Goal: Information Seeking & Learning: Learn about a topic

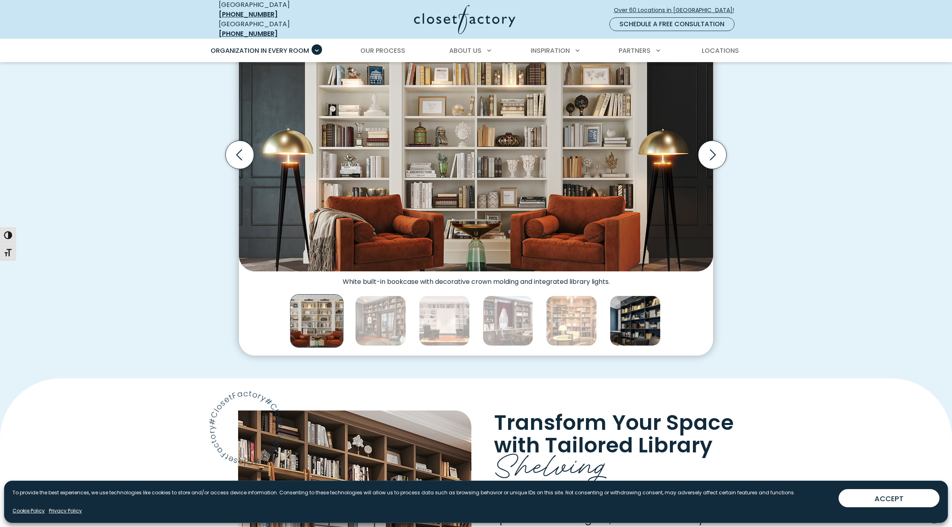
scroll to position [277, 0]
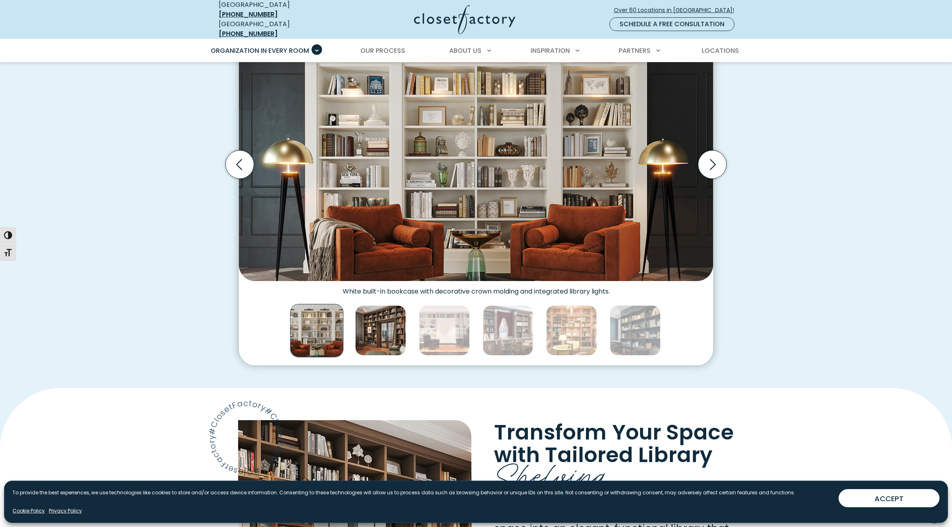
click at [389, 329] on img "Thumbnail Gallery" at bounding box center [380, 330] width 51 height 51
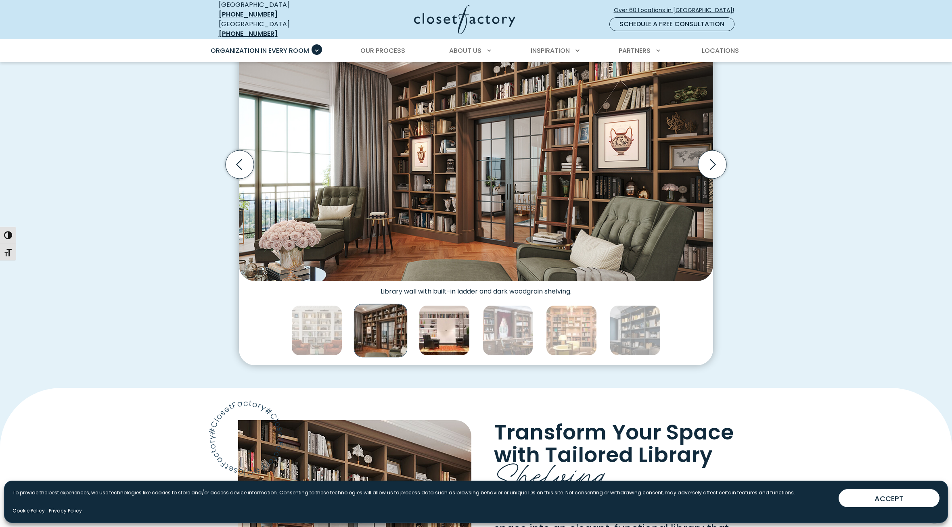
click at [434, 330] on img "Thumbnail Gallery" at bounding box center [444, 330] width 51 height 51
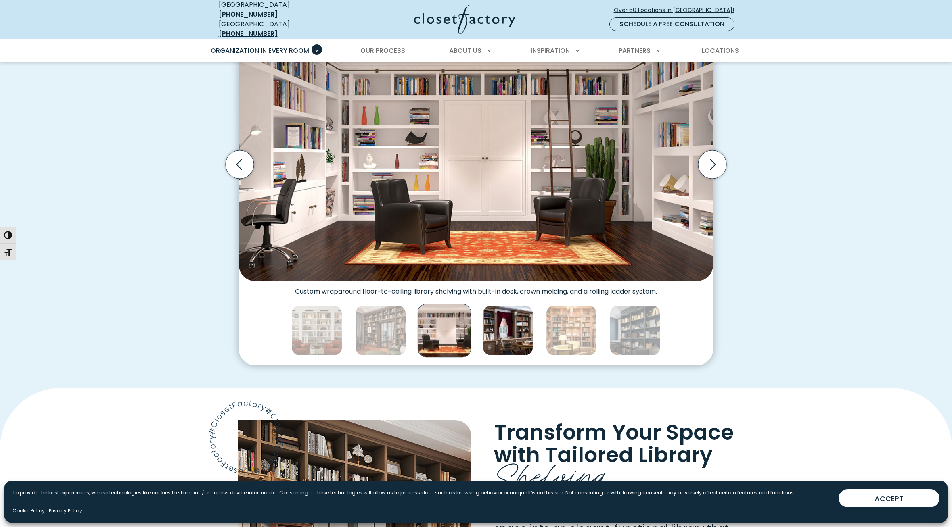
click at [512, 327] on img "Thumbnail Gallery" at bounding box center [508, 330] width 51 height 51
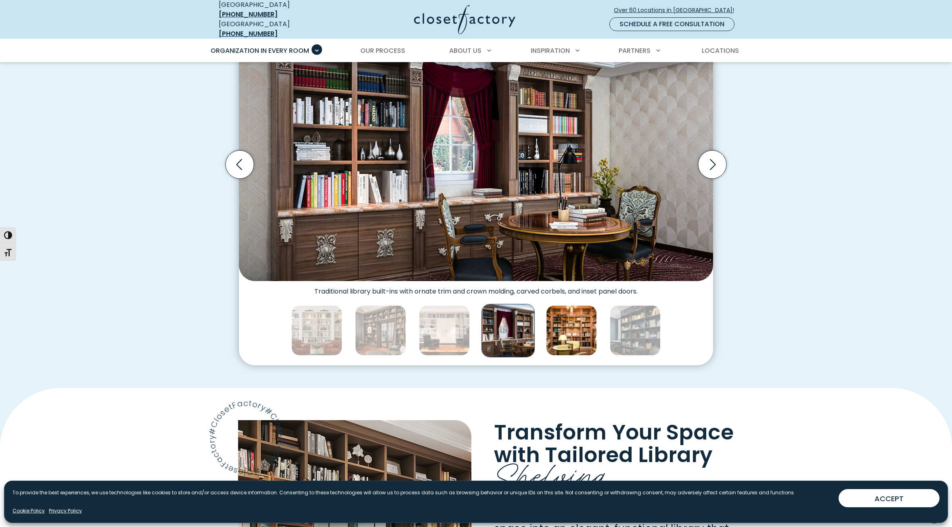
click at [583, 327] on img "Thumbnail Gallery" at bounding box center [571, 330] width 51 height 51
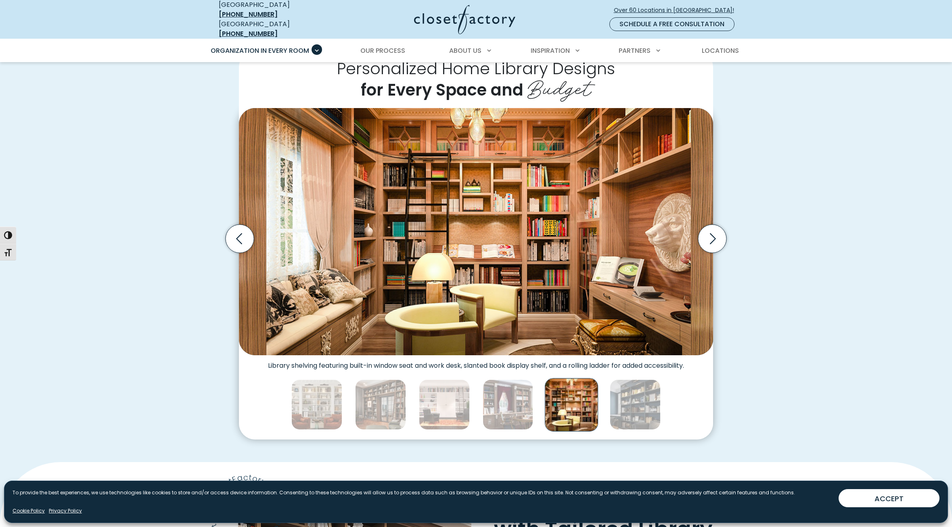
scroll to position [217, 0]
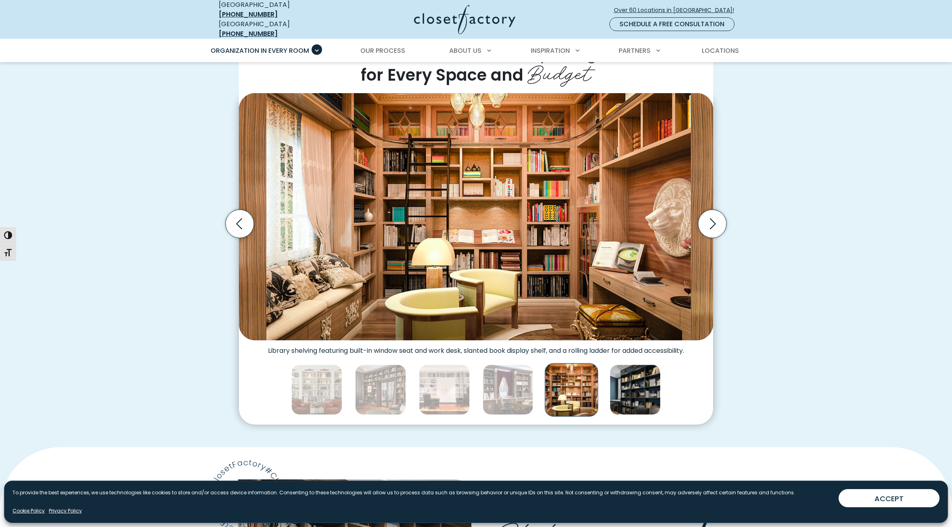
click at [628, 380] on img "Thumbnail Gallery" at bounding box center [635, 390] width 51 height 51
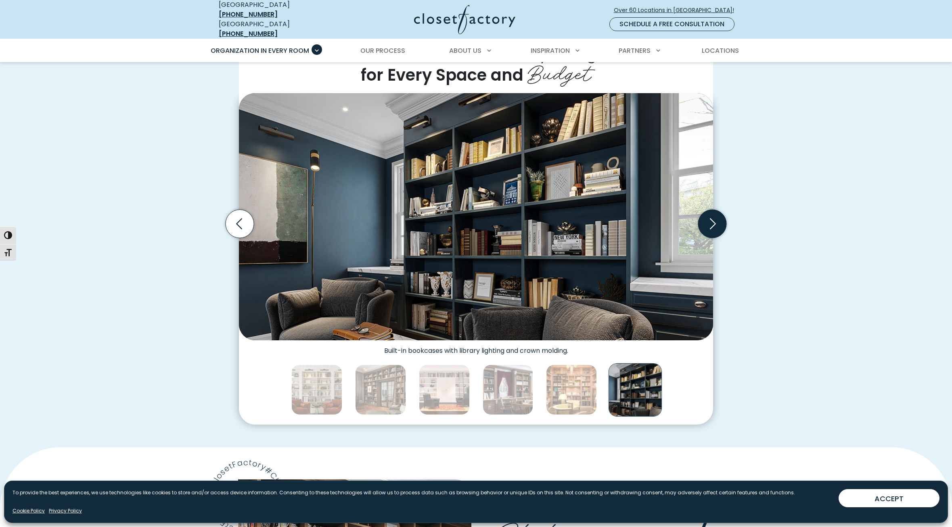
click at [712, 219] on icon "Next slide" at bounding box center [713, 224] width 6 height 11
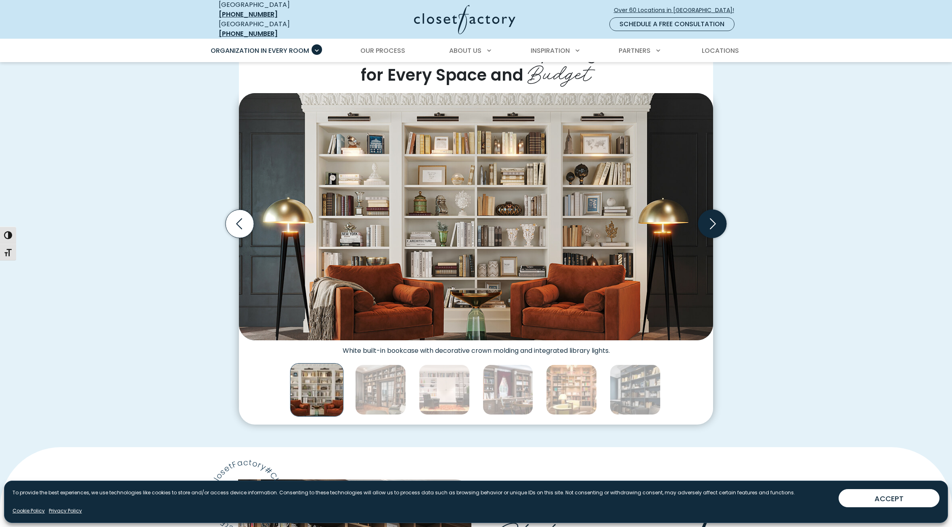
click at [713, 214] on icon "Next slide" at bounding box center [712, 224] width 28 height 28
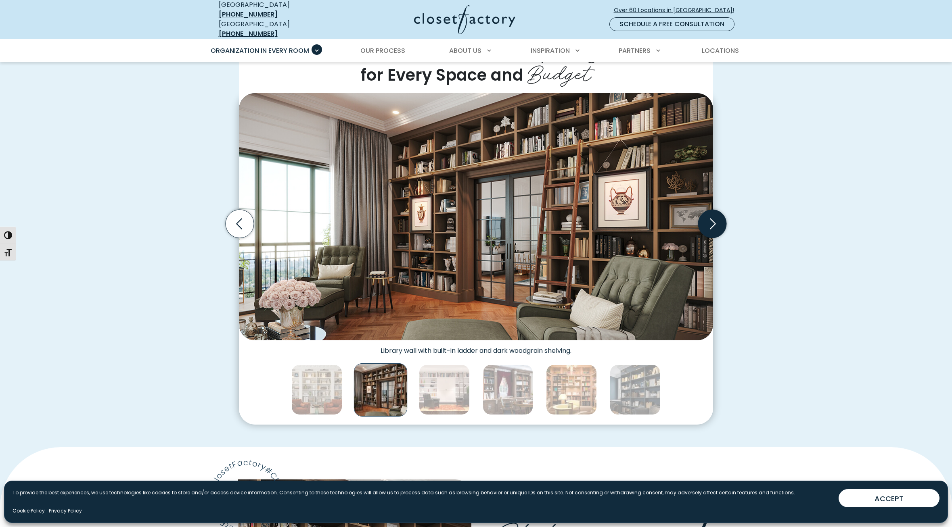
click at [715, 217] on icon "Next slide" at bounding box center [712, 224] width 28 height 28
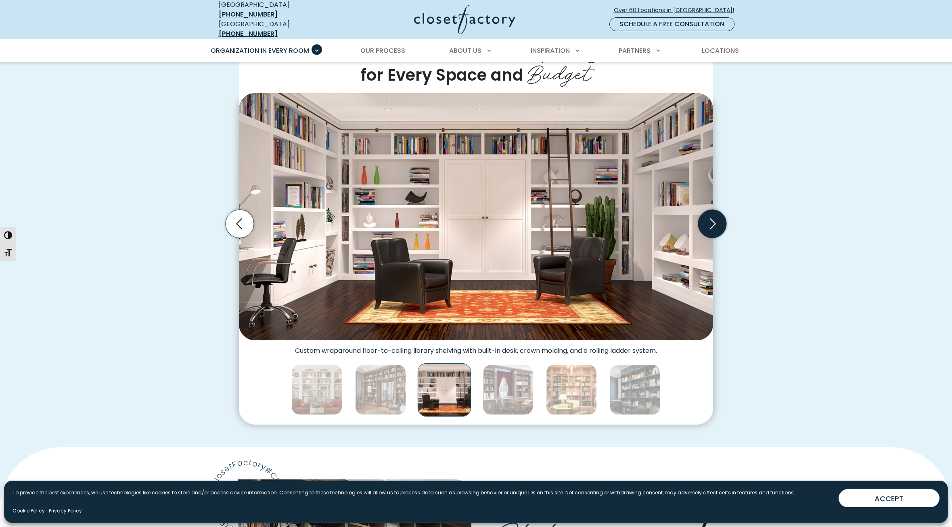
click at [715, 217] on icon "Next slide" at bounding box center [712, 224] width 28 height 28
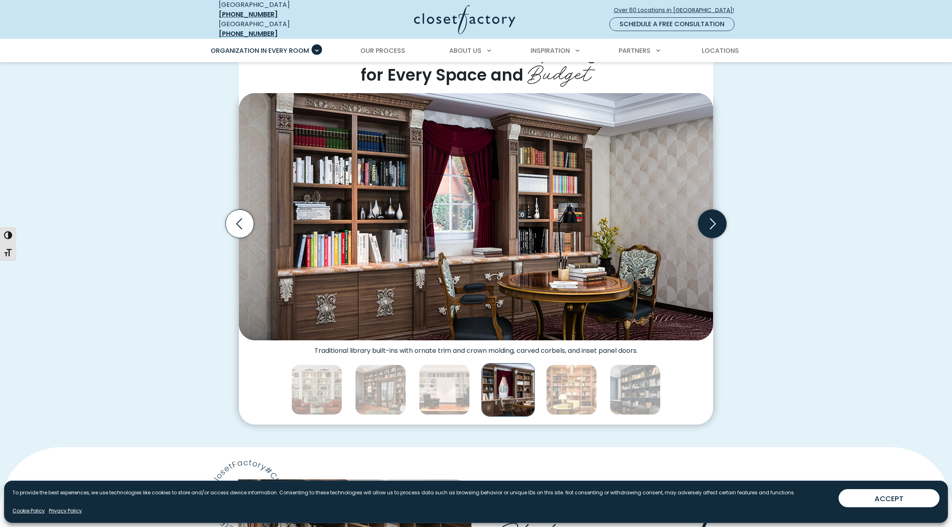
click at [715, 219] on icon "Next slide" at bounding box center [713, 224] width 6 height 11
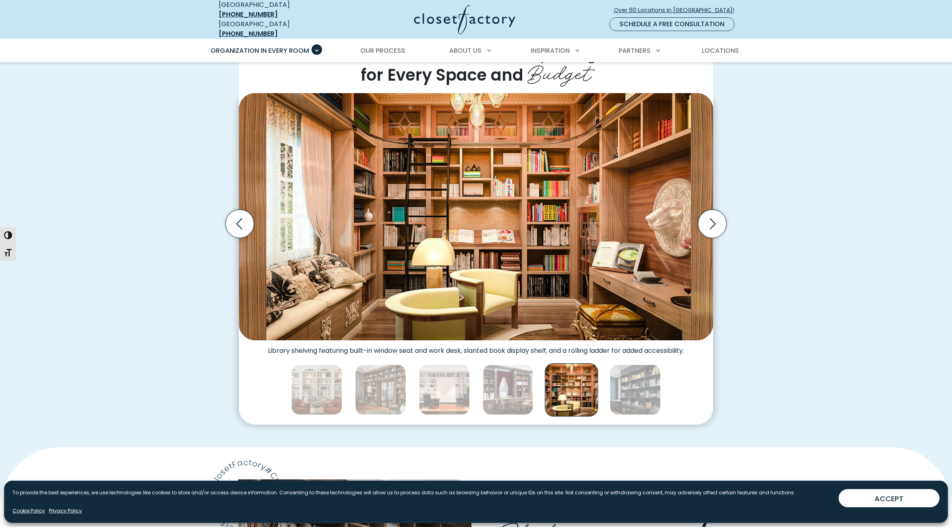
click at [526, 214] on img "Thumbnail Gallery" at bounding box center [476, 216] width 474 height 247
click at [438, 208] on img "Thumbnail Gallery" at bounding box center [476, 216] width 474 height 247
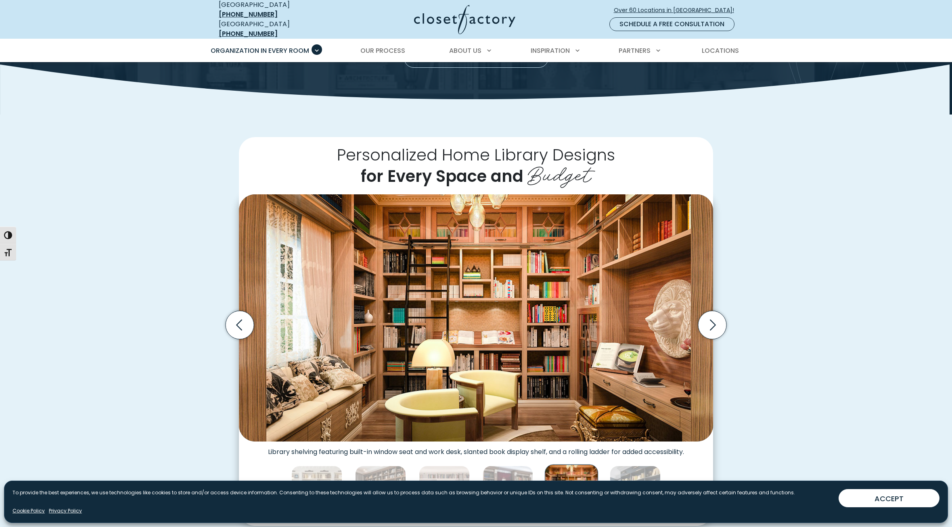
scroll to position [0, 0]
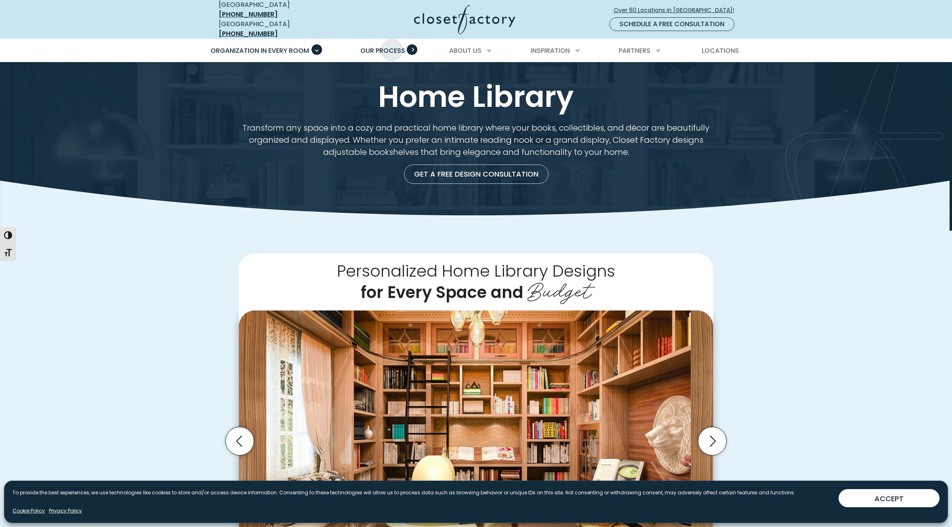
click at [392, 46] on span "Our Process" at bounding box center [382, 50] width 45 height 9
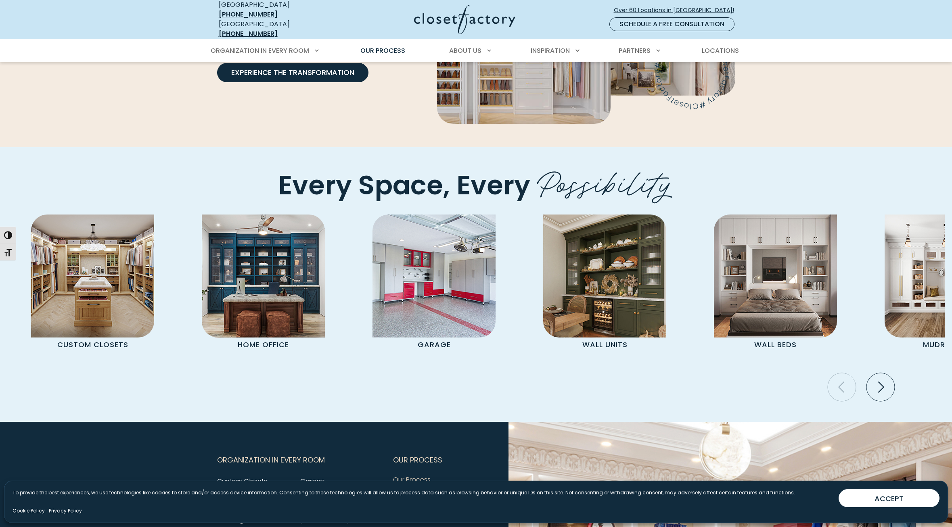
scroll to position [1572, 0]
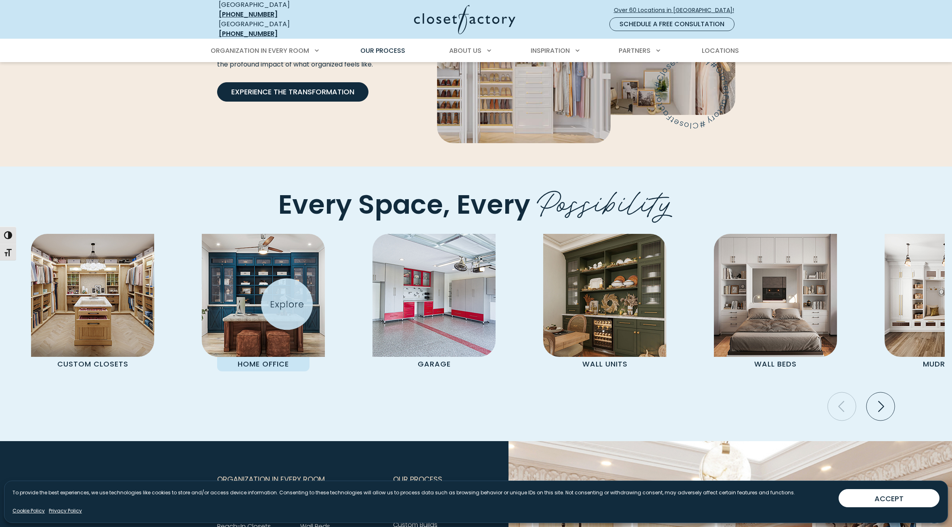
click at [287, 304] on img "Pages Gallery" at bounding box center [263, 295] width 123 height 123
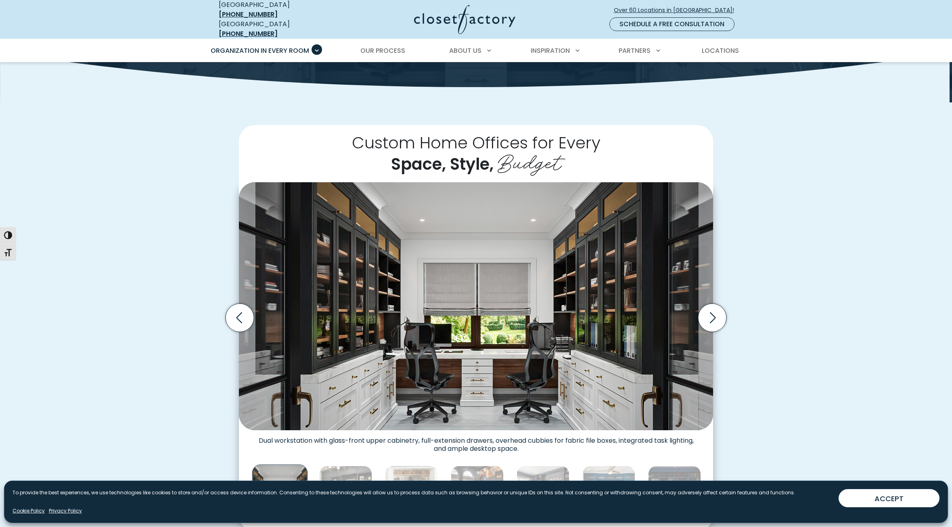
scroll to position [207, 0]
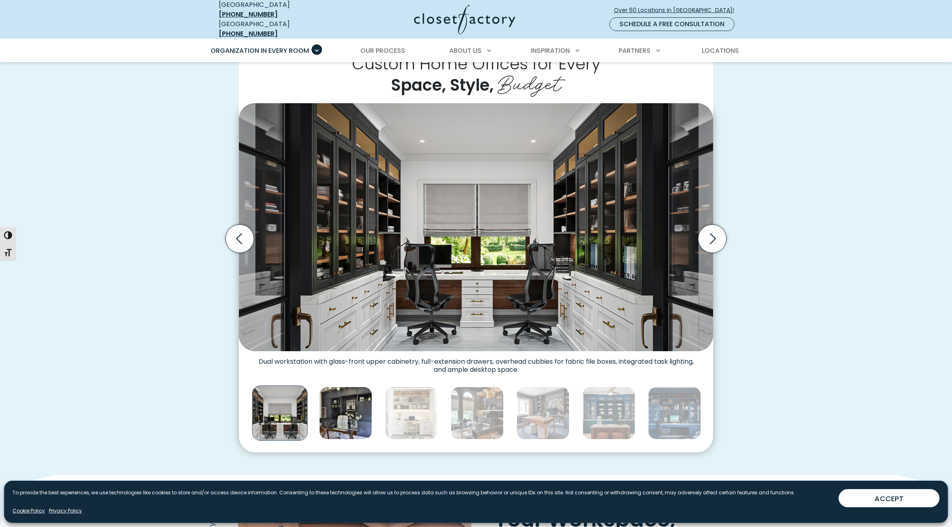
click at [356, 417] on img "Thumbnail Gallery" at bounding box center [345, 413] width 53 height 53
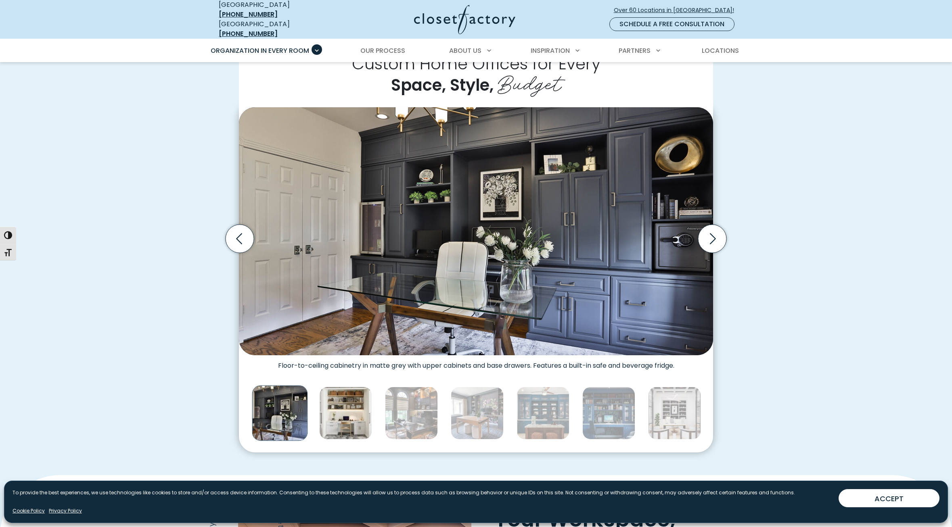
click at [361, 416] on img "Thumbnail Gallery" at bounding box center [345, 413] width 53 height 53
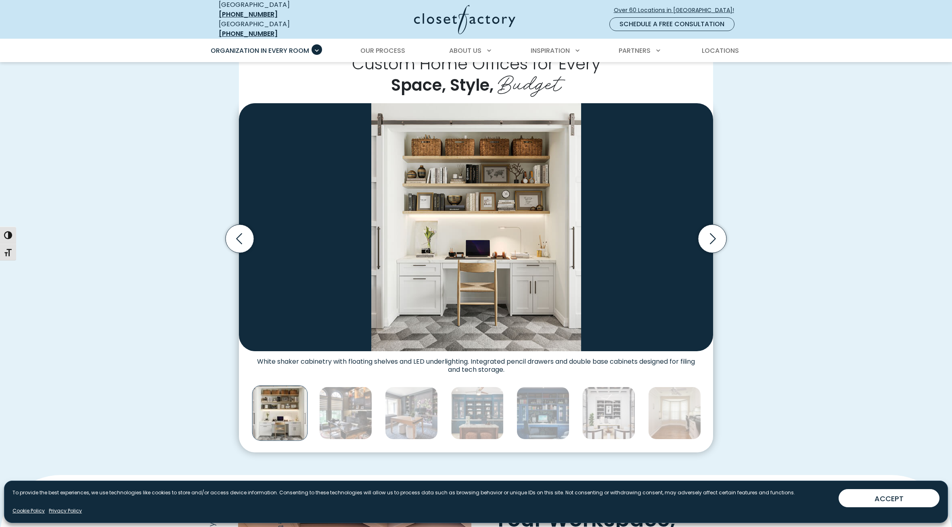
click at [361, 416] on img "Thumbnail Gallery" at bounding box center [345, 413] width 53 height 53
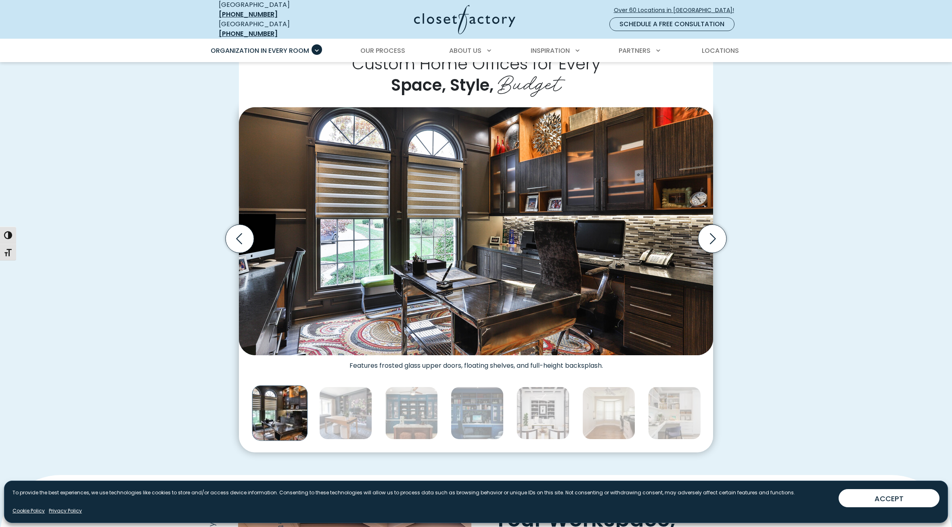
click at [361, 416] on img "Thumbnail Gallery" at bounding box center [345, 413] width 53 height 53
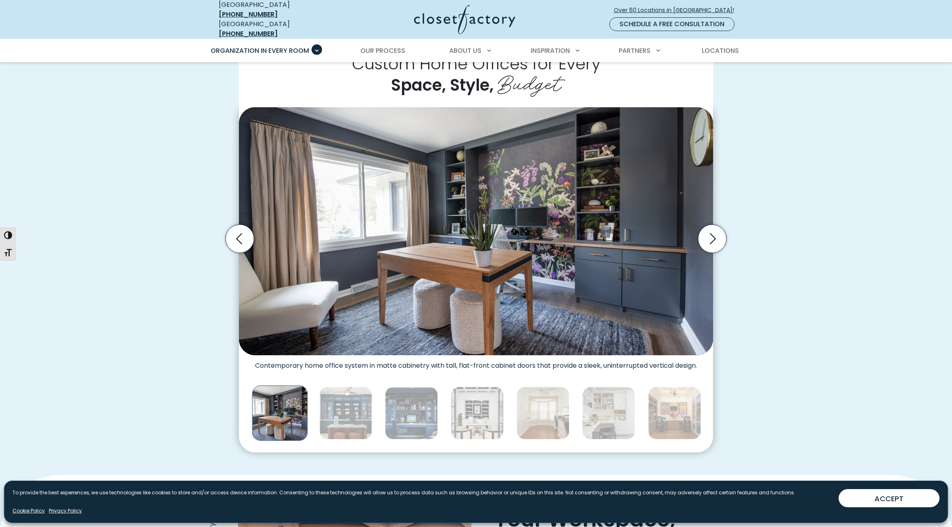
click at [361, 416] on img "Thumbnail Gallery" at bounding box center [345, 413] width 53 height 53
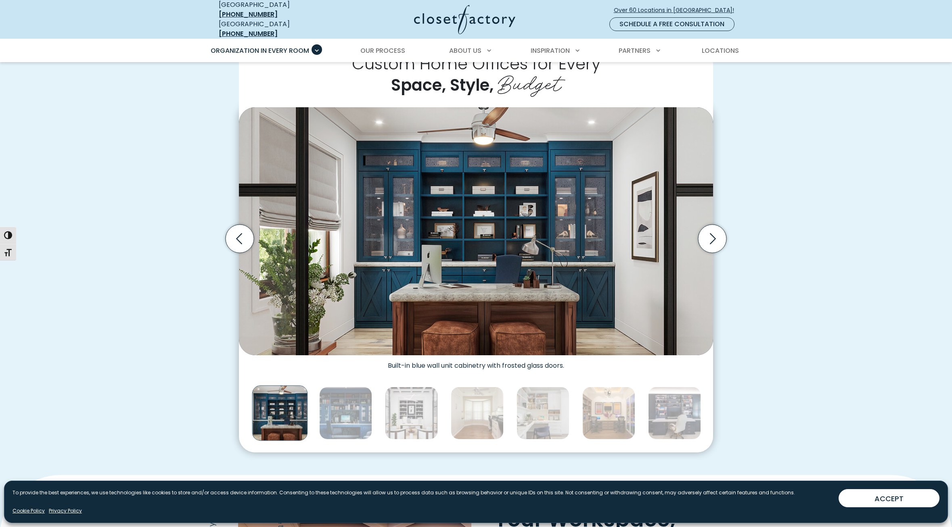
click at [361, 416] on img "Thumbnail Gallery" at bounding box center [345, 413] width 53 height 53
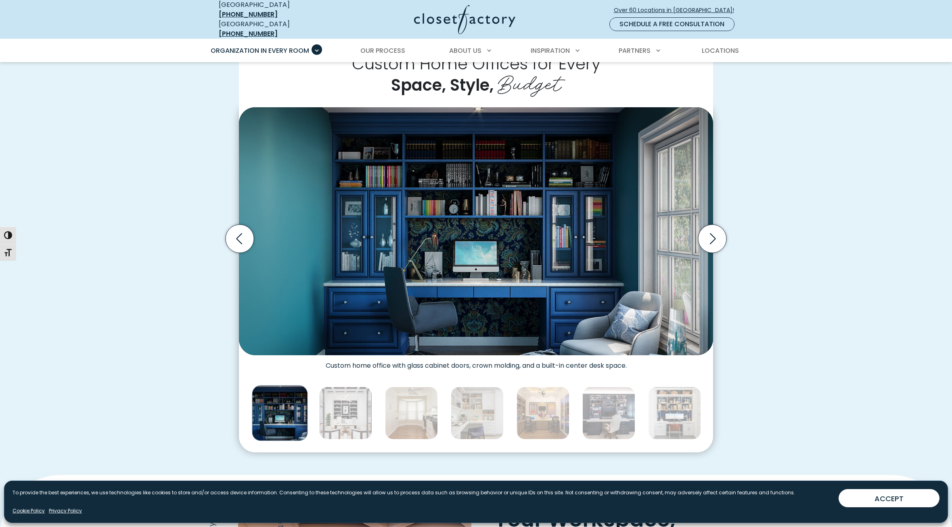
click at [361, 416] on img "Thumbnail Gallery" at bounding box center [345, 413] width 53 height 53
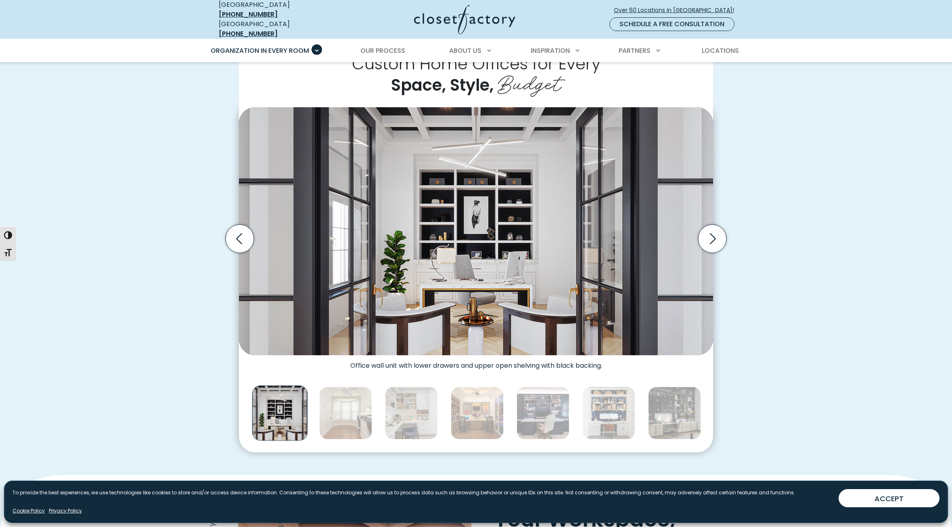
click at [361, 416] on img "Thumbnail Gallery" at bounding box center [345, 413] width 53 height 53
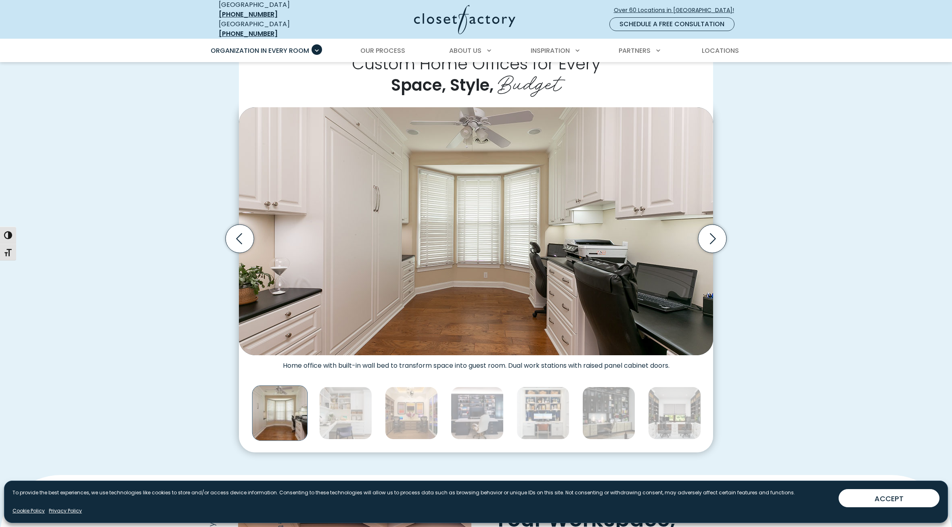
click at [361, 416] on img "Thumbnail Gallery" at bounding box center [345, 413] width 53 height 53
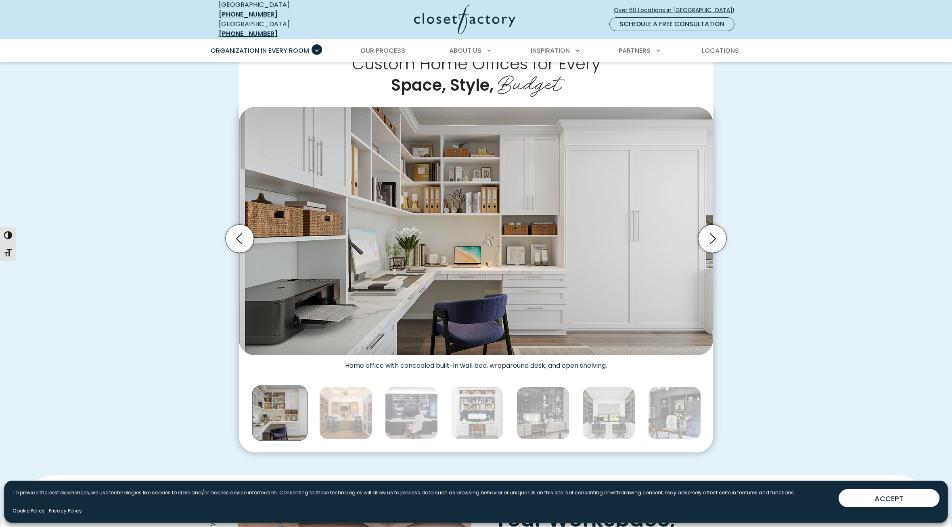
click at [361, 416] on img "Thumbnail Gallery" at bounding box center [345, 413] width 53 height 53
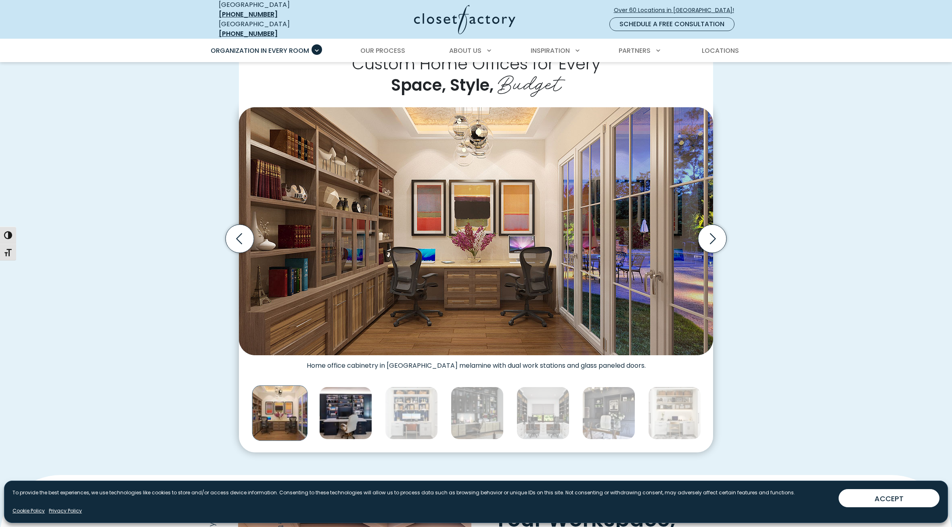
click at [361, 408] on img "Thumbnail Gallery" at bounding box center [345, 413] width 53 height 53
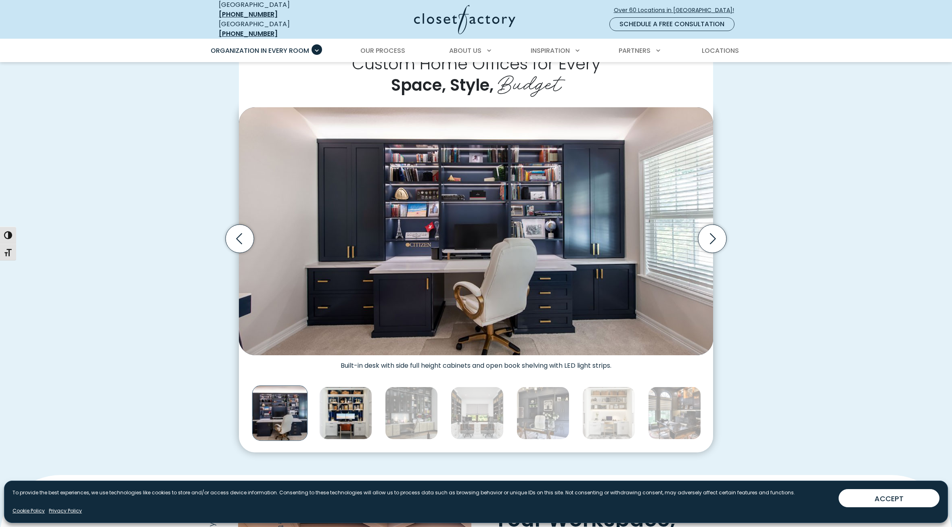
click at [334, 410] on img "Thumbnail Gallery" at bounding box center [345, 413] width 53 height 53
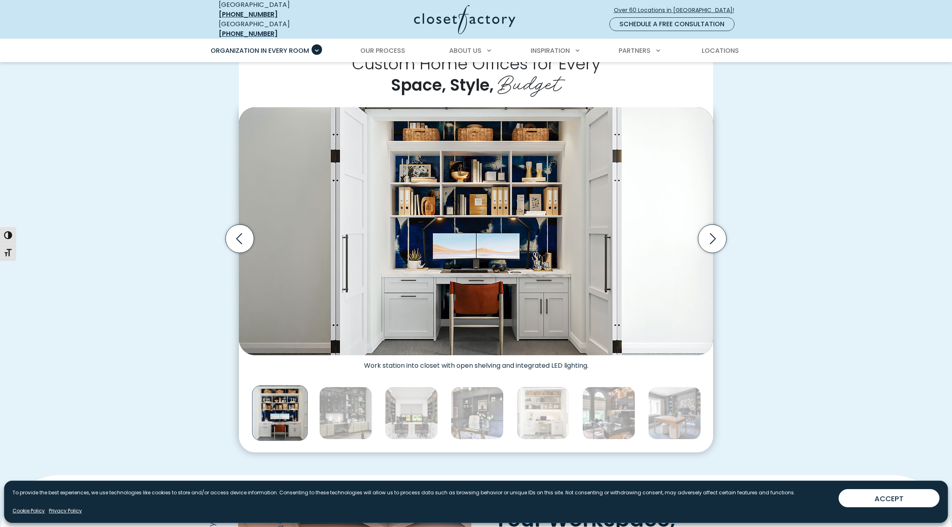
click at [334, 410] on img "Thumbnail Gallery" at bounding box center [345, 413] width 53 height 53
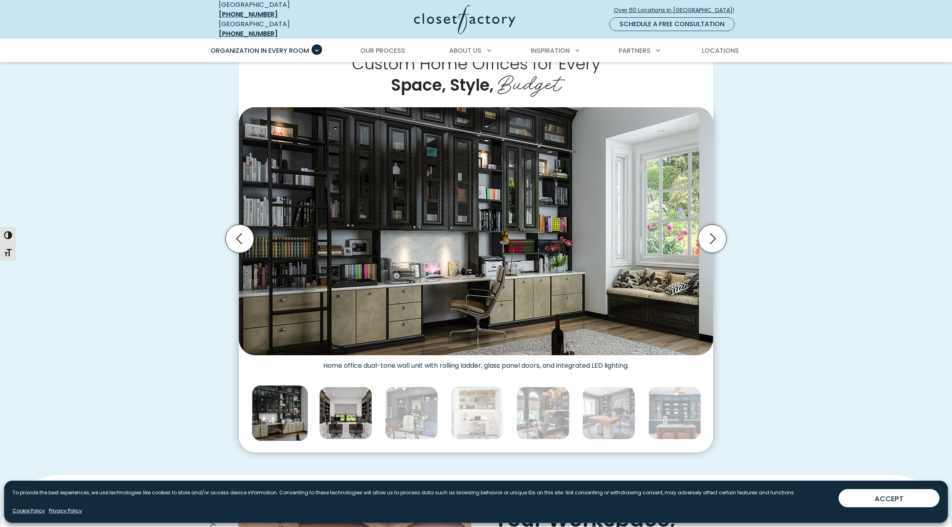
click at [335, 409] on img "Thumbnail Gallery" at bounding box center [345, 413] width 53 height 53
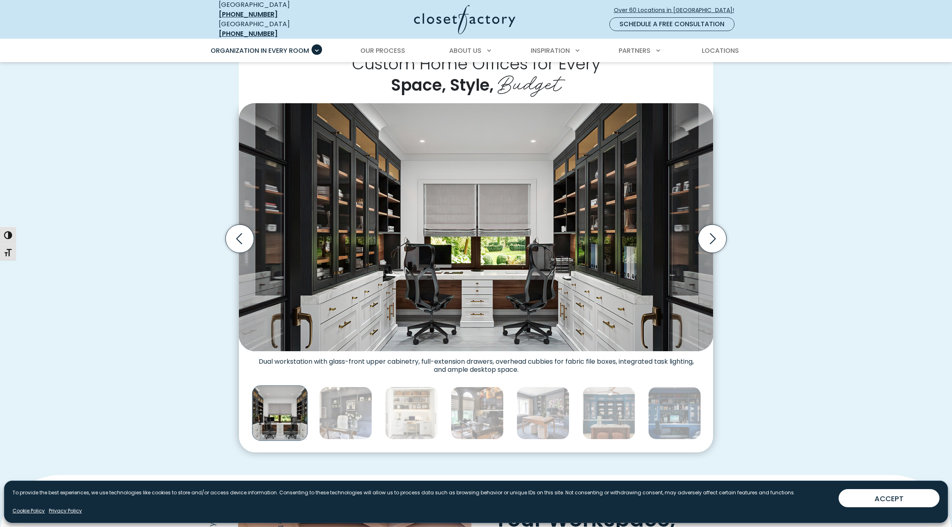
click at [335, 409] on img "Thumbnail Gallery" at bounding box center [345, 413] width 53 height 53
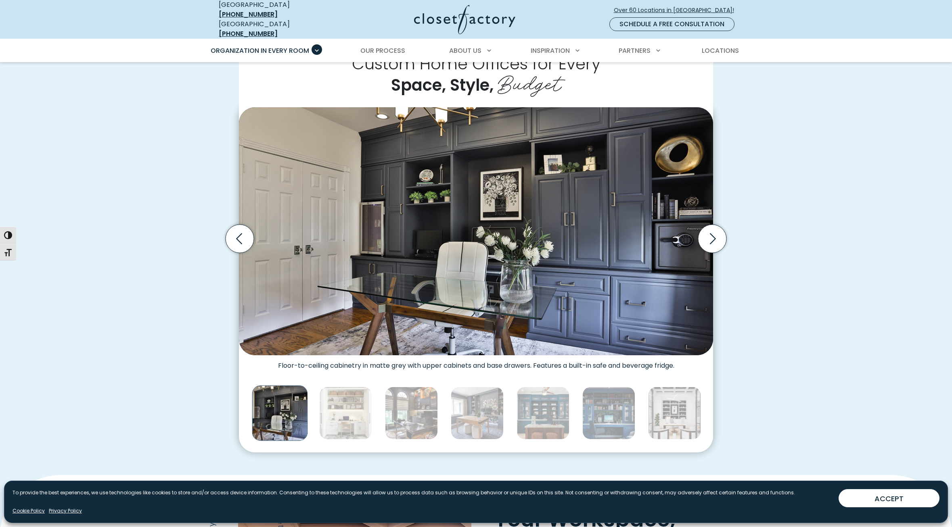
click at [335, 409] on img "Thumbnail Gallery" at bounding box center [345, 413] width 53 height 53
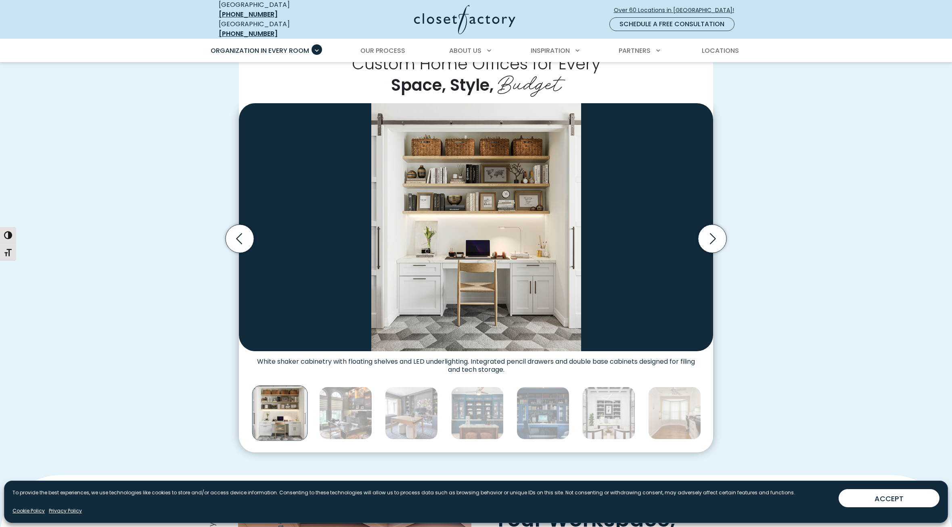
click at [335, 409] on img "Thumbnail Gallery" at bounding box center [345, 413] width 53 height 53
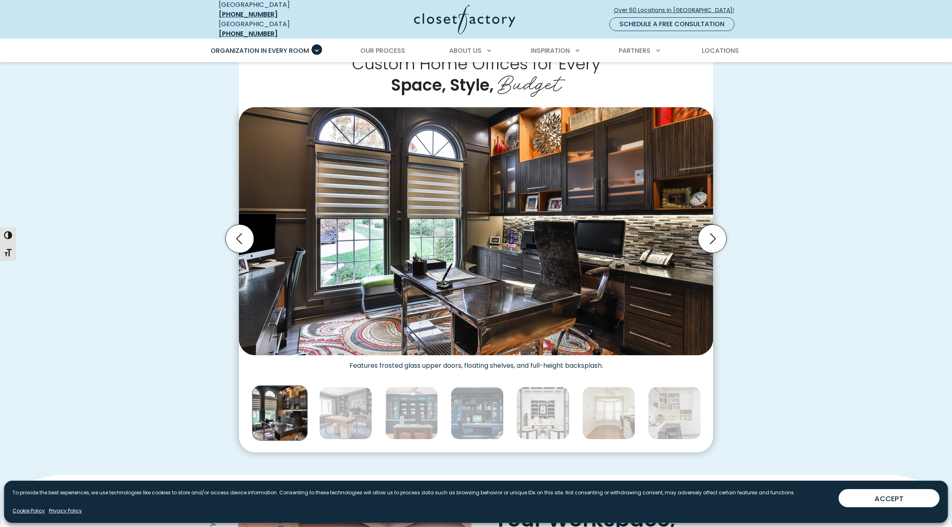
click at [335, 409] on img "Thumbnail Gallery" at bounding box center [345, 413] width 53 height 53
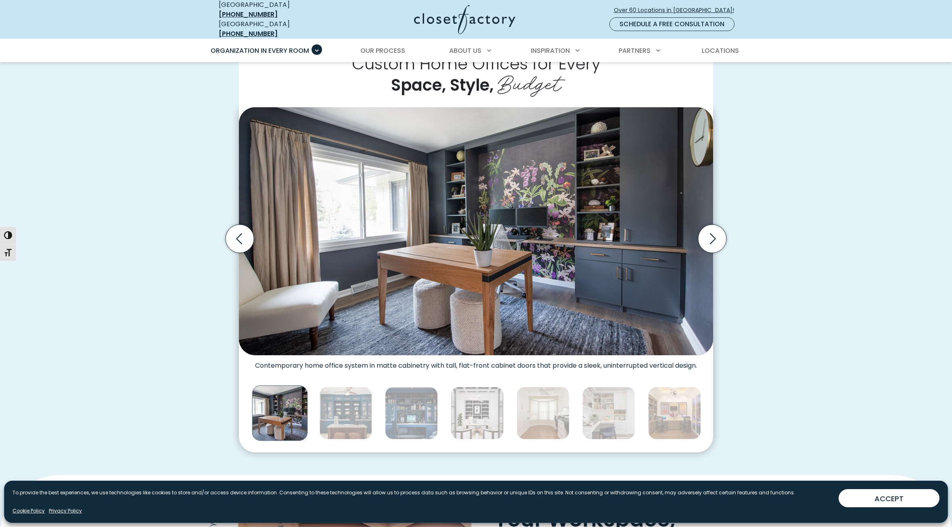
click at [335, 409] on img "Thumbnail Gallery" at bounding box center [345, 413] width 53 height 53
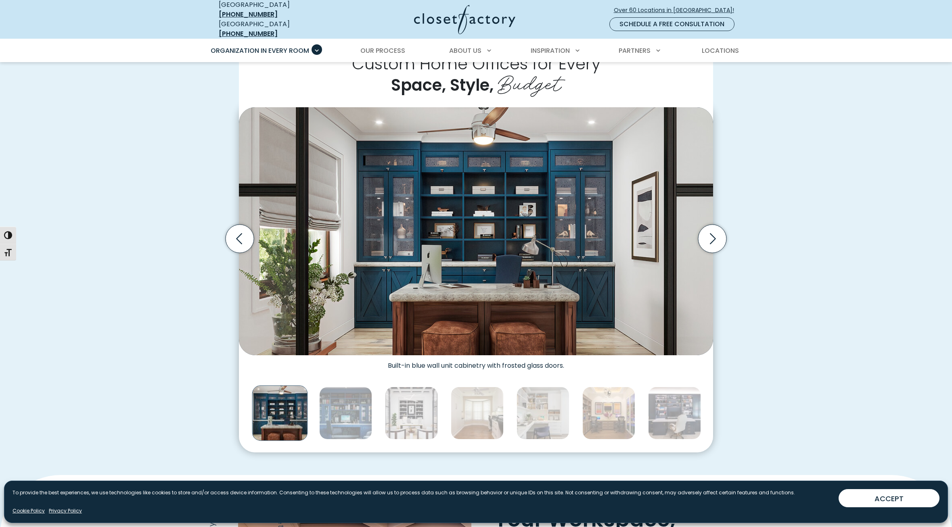
click at [335, 409] on img "Thumbnail Gallery" at bounding box center [345, 413] width 53 height 53
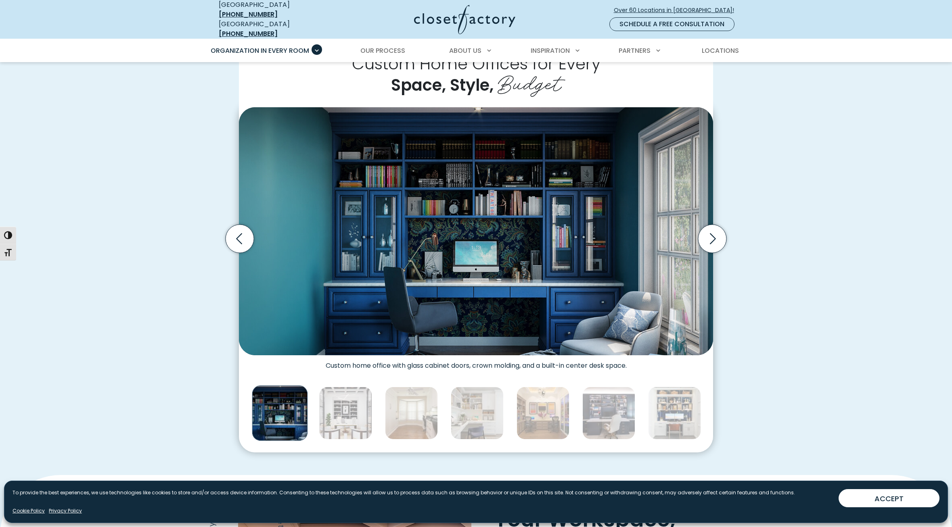
click at [335, 409] on img "Thumbnail Gallery" at bounding box center [345, 413] width 53 height 53
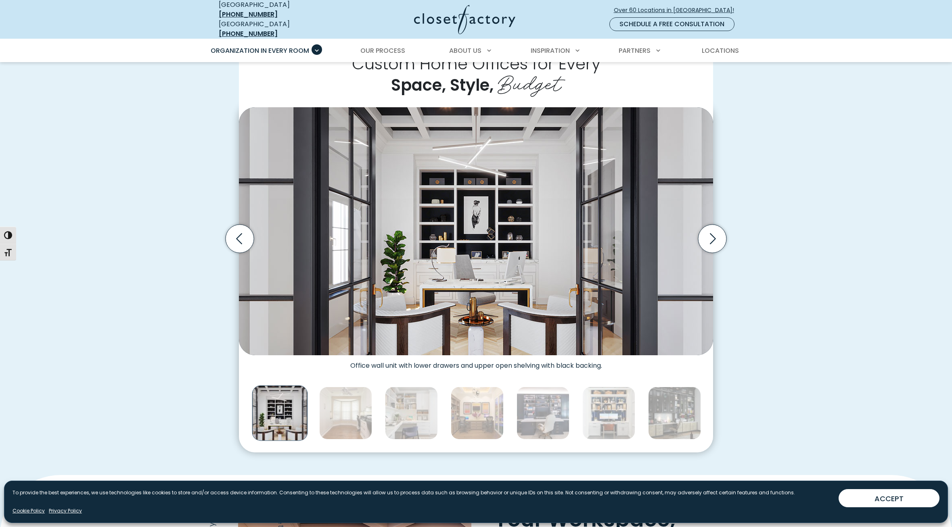
click at [335, 409] on img "Thumbnail Gallery" at bounding box center [345, 413] width 53 height 53
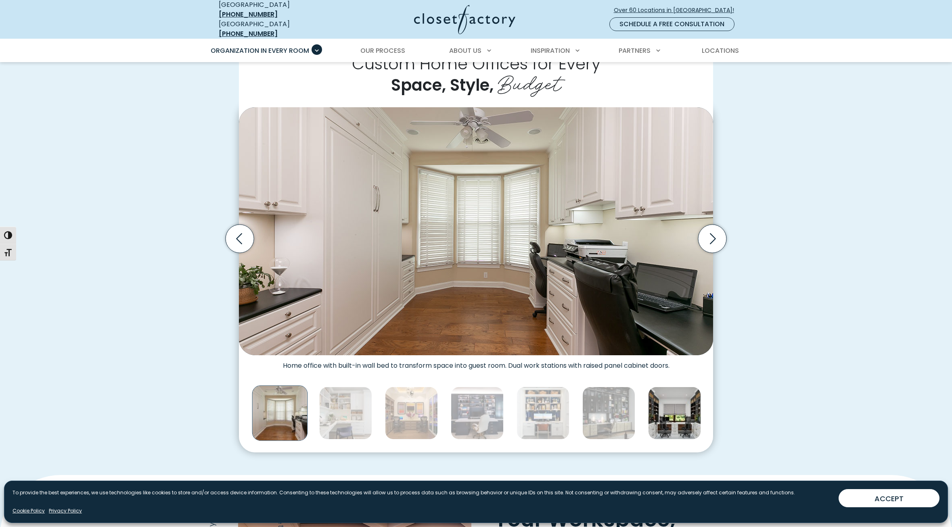
click at [335, 409] on img "Thumbnail Gallery" at bounding box center [345, 413] width 53 height 53
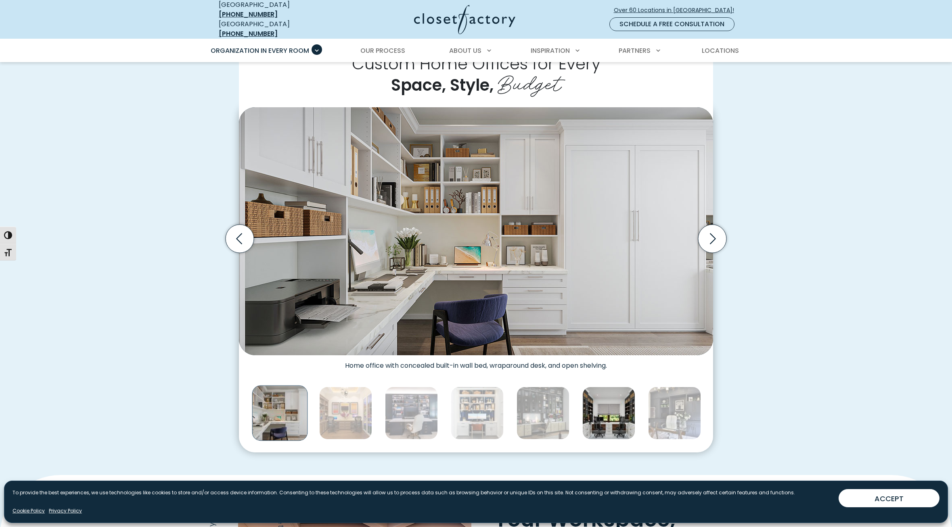
click at [335, 409] on img "Thumbnail Gallery" at bounding box center [345, 413] width 53 height 53
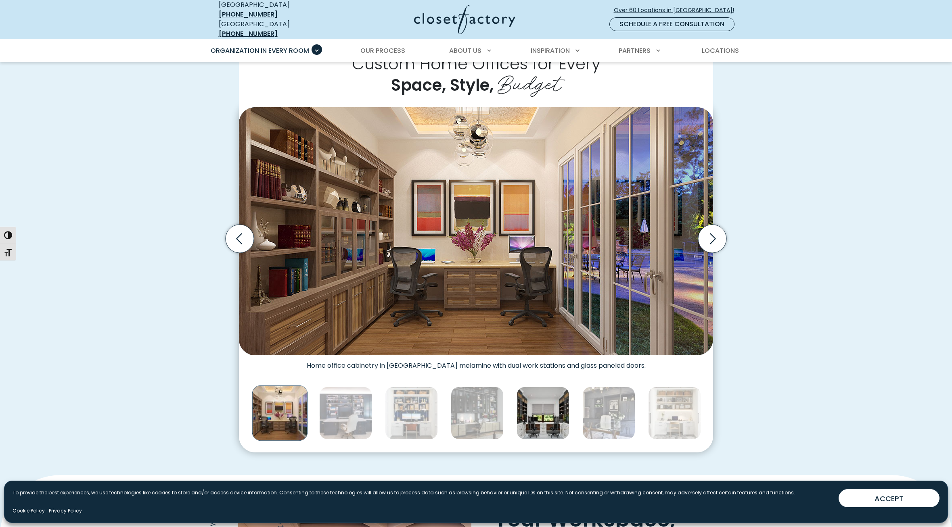
click at [335, 409] on img "Thumbnail Gallery" at bounding box center [345, 413] width 53 height 53
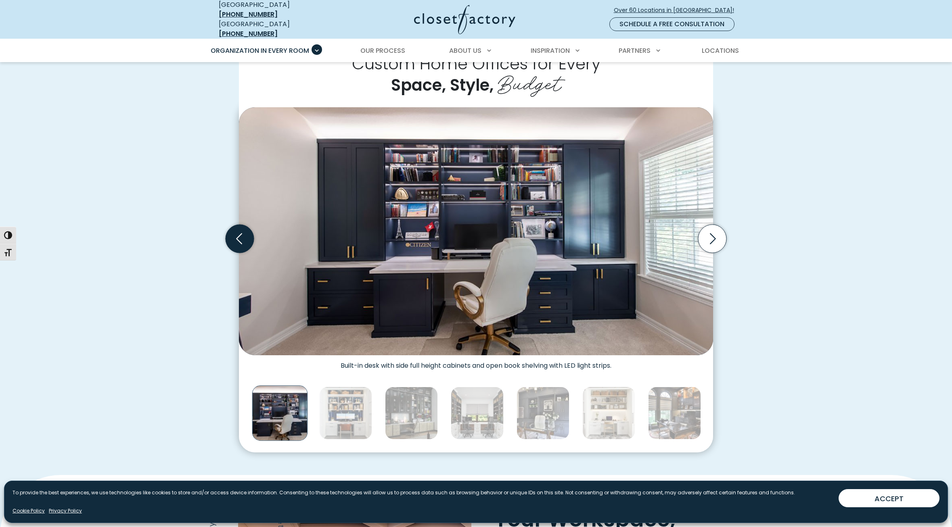
click at [250, 232] on icon "Previous slide" at bounding box center [240, 239] width 28 height 28
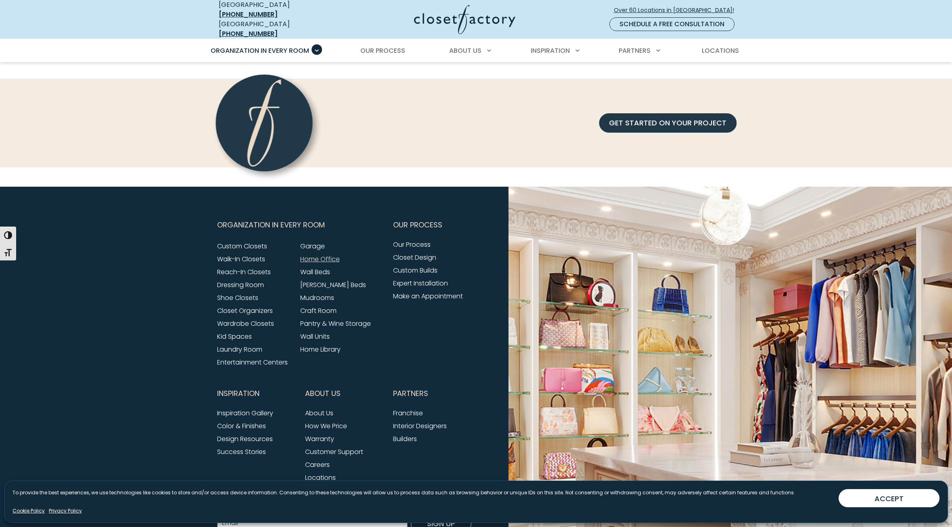
scroll to position [2603, 0]
